Goal: Task Accomplishment & Management: Use online tool/utility

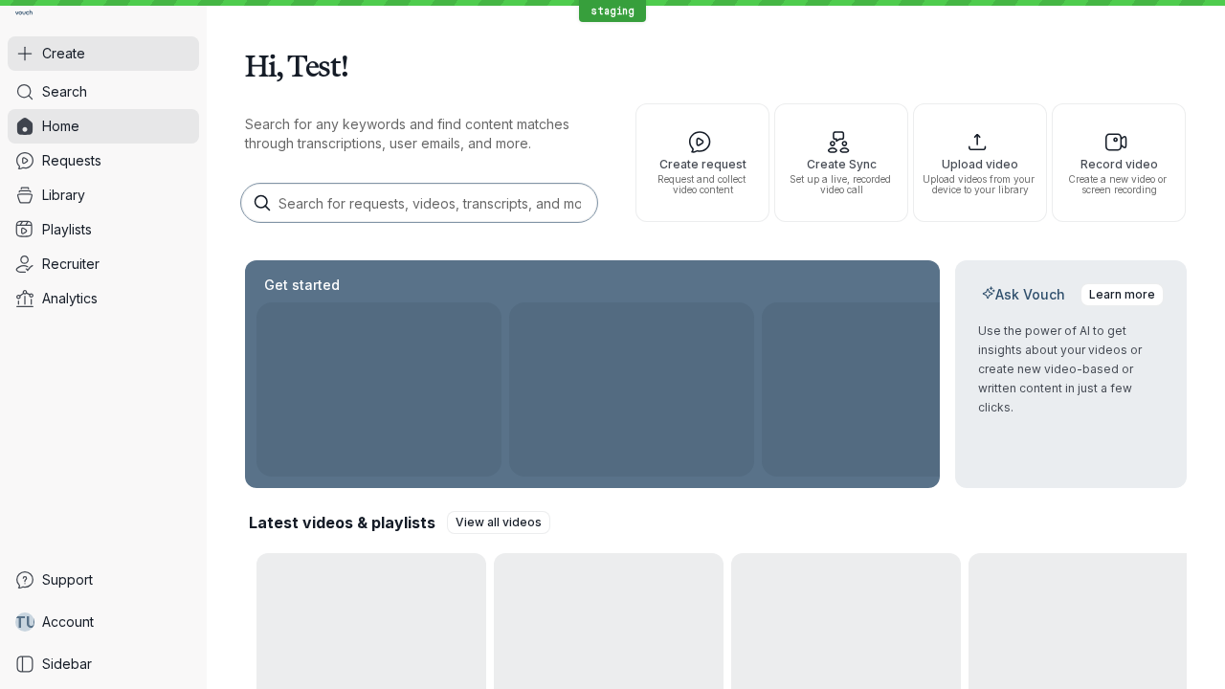
click at [103, 54] on button "Create" at bounding box center [103, 53] width 191 height 34
